Goal: Task Accomplishment & Management: Manage account settings

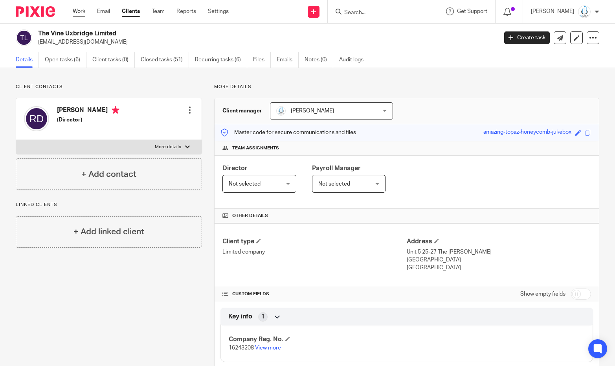
click at [80, 13] on link "Work" at bounding box center [79, 11] width 13 height 8
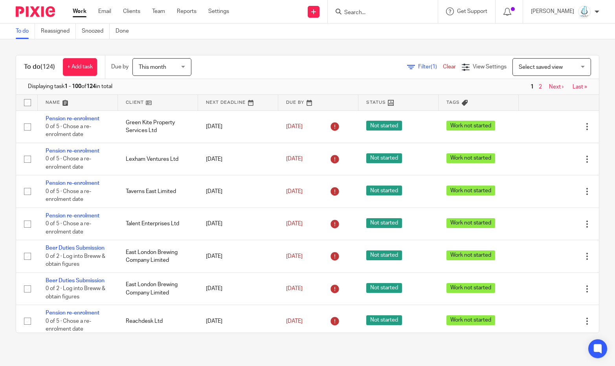
click at [532, 70] on span "Select saved view" at bounding box center [541, 67] width 44 height 6
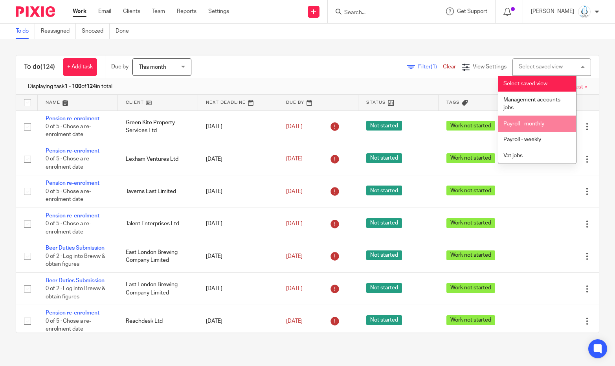
click at [542, 121] on li "Payroll - monthly" at bounding box center [537, 124] width 78 height 16
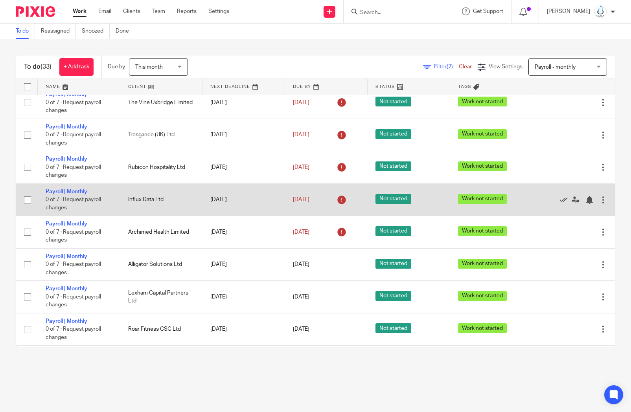
scroll to position [87, 0]
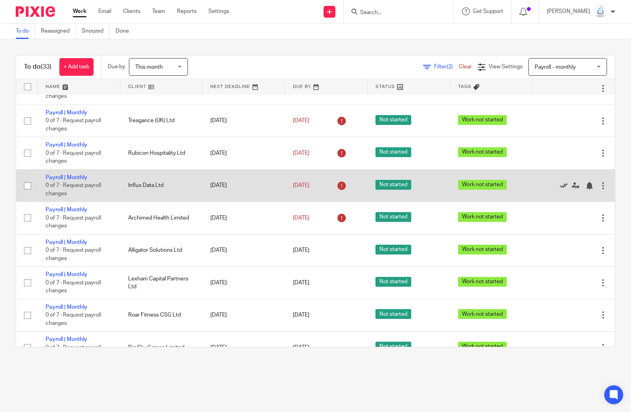
click at [560, 189] on icon at bounding box center [564, 186] width 8 height 8
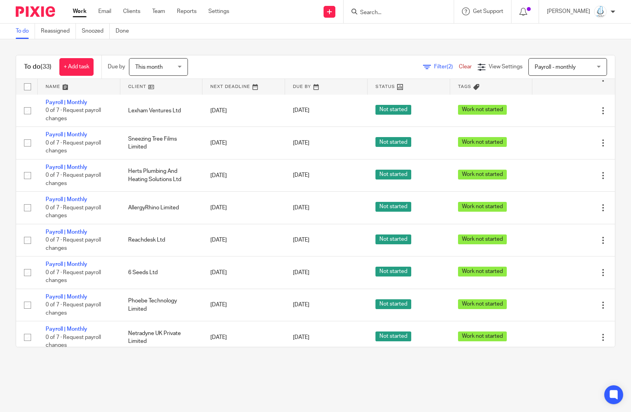
scroll to position [623, 0]
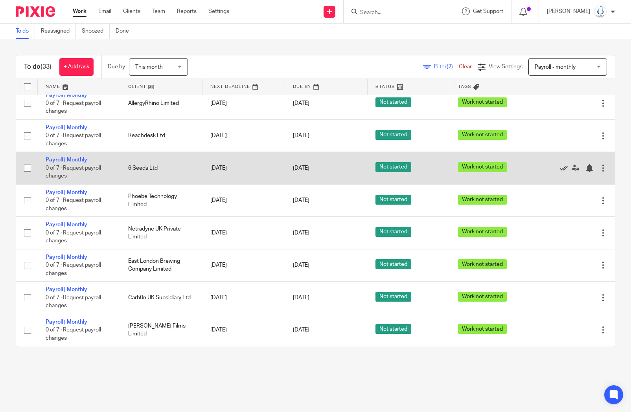
click at [560, 172] on icon at bounding box center [564, 168] width 8 height 8
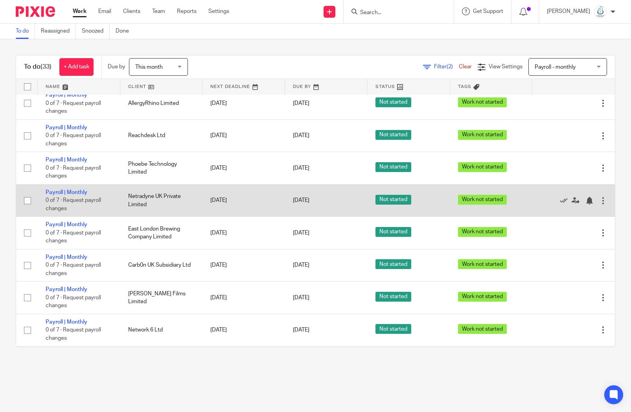
scroll to position [295, 0]
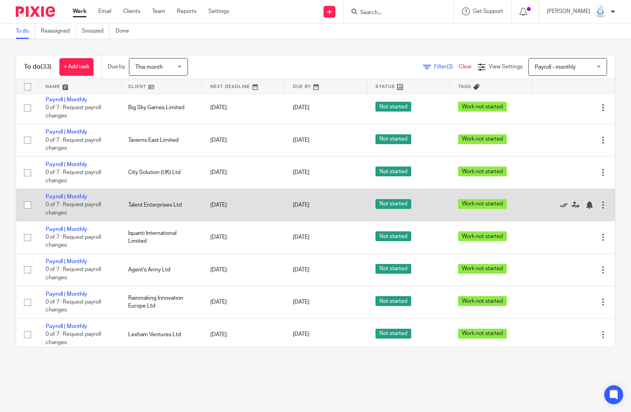
click at [560, 209] on icon at bounding box center [564, 205] width 8 height 8
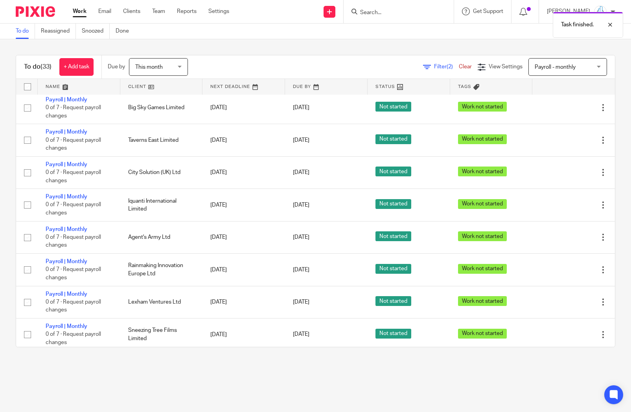
scroll to position [125, 0]
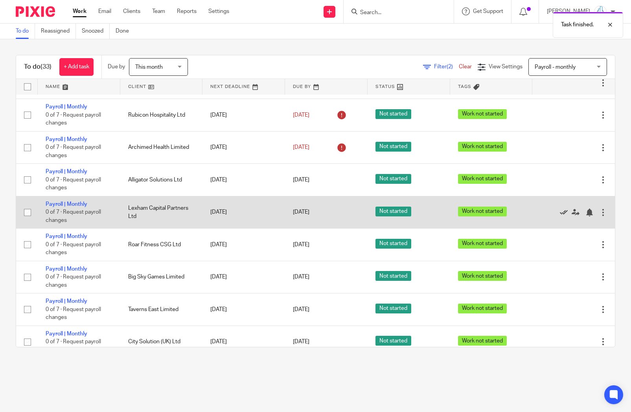
click at [560, 215] on icon at bounding box center [564, 213] width 8 height 8
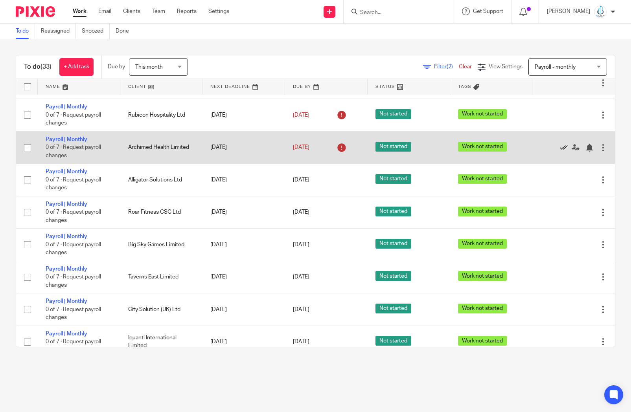
click at [560, 152] on icon at bounding box center [564, 148] width 8 height 8
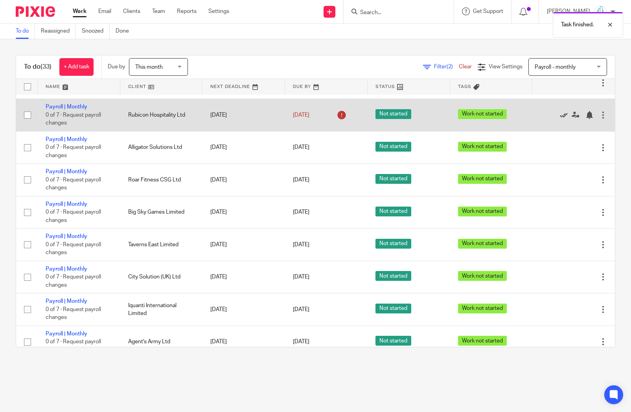
click at [560, 117] on icon at bounding box center [564, 115] width 8 height 8
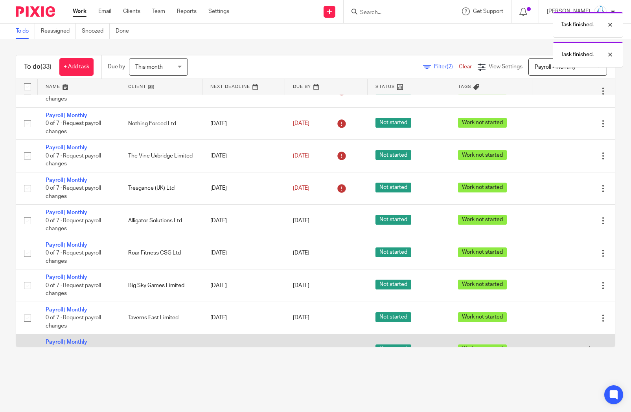
scroll to position [0, 0]
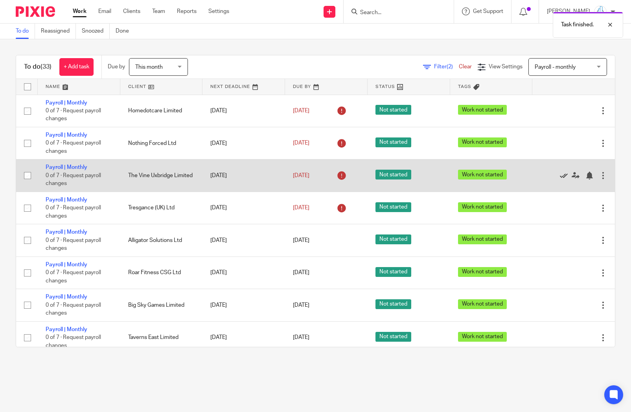
click at [560, 176] on icon at bounding box center [564, 176] width 8 height 8
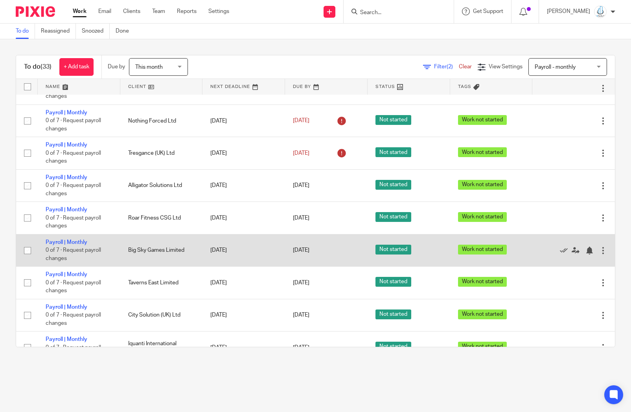
scroll to position [497, 0]
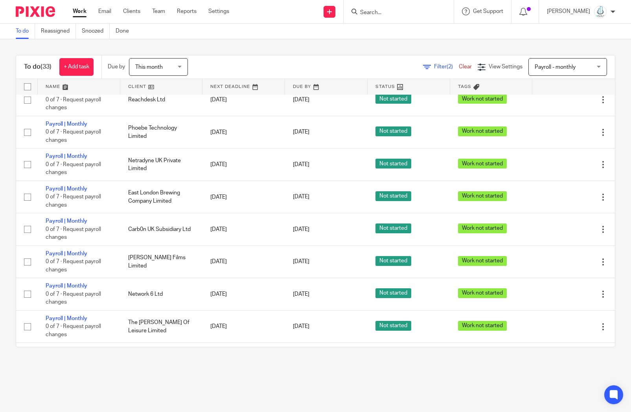
click at [392, 7] on form at bounding box center [401, 12] width 84 height 10
click at [391, 11] on input "Search" at bounding box center [394, 12] width 71 height 7
type input "cozy"
click at [399, 32] on link at bounding box center [406, 31] width 97 height 12
